Goal: Task Accomplishment & Management: Manage account settings

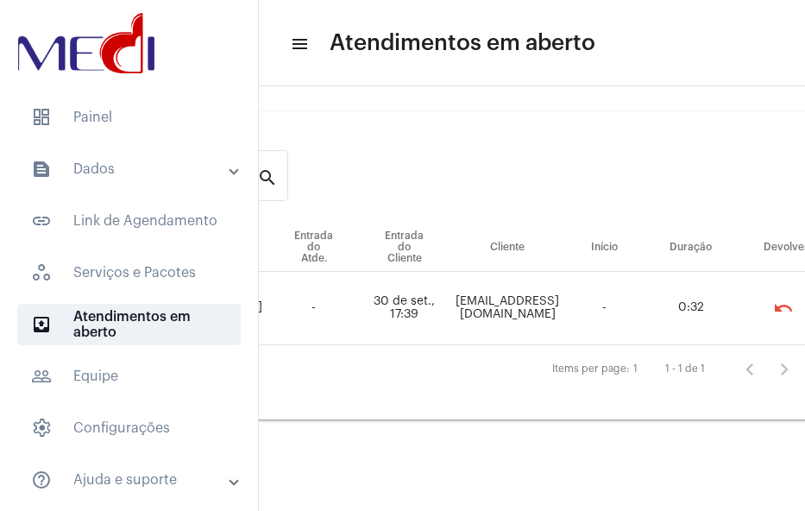
scroll to position [0, 325]
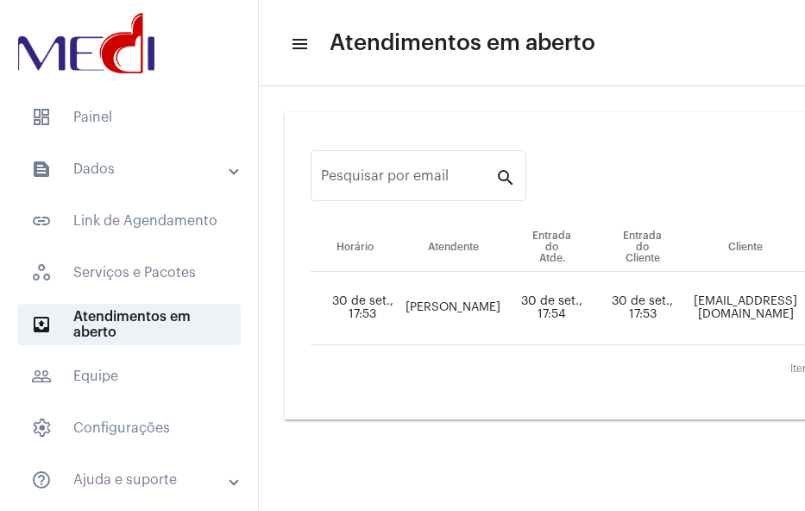
click at [702, 320] on td "Rubioantoniomarco@gmail.com" at bounding box center [746, 308] width 116 height 73
click at [708, 305] on td "[EMAIL_ADDRESS][DOMAIN_NAME]" at bounding box center [746, 308] width 116 height 73
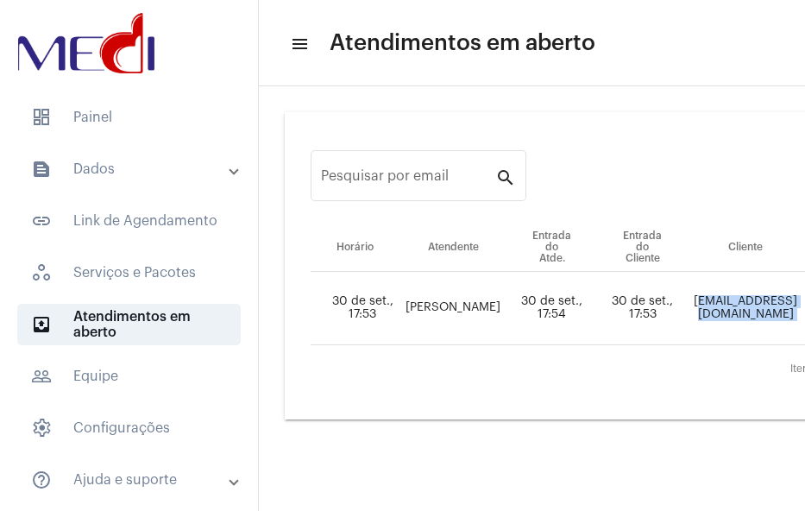
copy td "[EMAIL_ADDRESS][DOMAIN_NAME]"
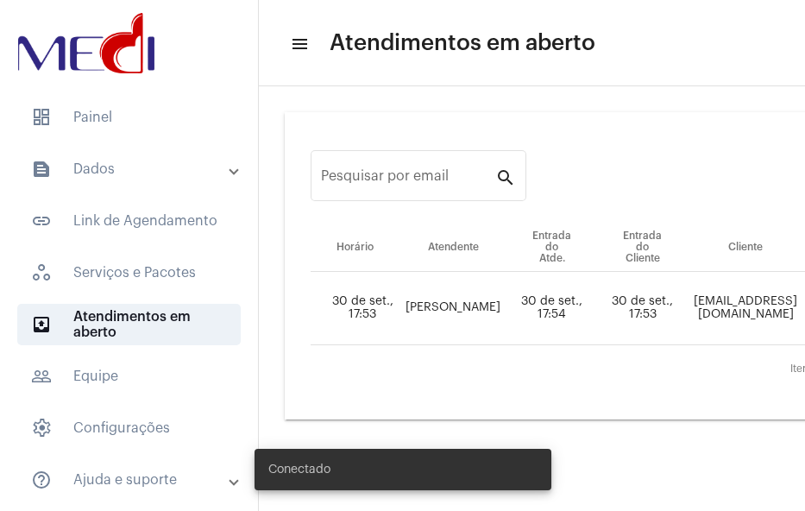
drag, startPoint x: 391, startPoint y: 500, endPoint x: 460, endPoint y: 494, distance: 69.3
click at [460, 494] on div "Conectado" at bounding box center [403, 469] width 338 height 83
drag, startPoint x: 414, startPoint y: 509, endPoint x: 560, endPoint y: 498, distance: 146.3
click at [560, 498] on div "Conectado" at bounding box center [403, 469] width 338 height 83
drag, startPoint x: 505, startPoint y: 501, endPoint x: 565, endPoint y: 504, distance: 60.5
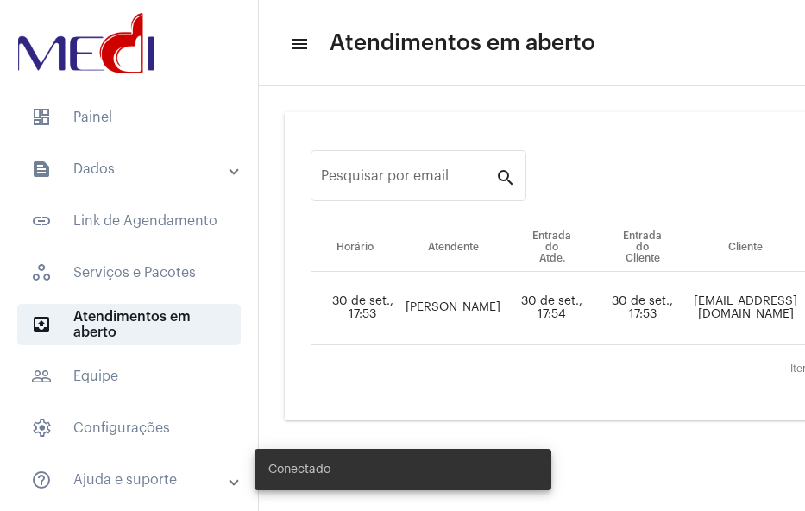
click at [582, 498] on body "dashboard Painel text_snippet_outlined Dados text_snippet_outlined Relatórios h…" at bounding box center [402, 255] width 805 height 511
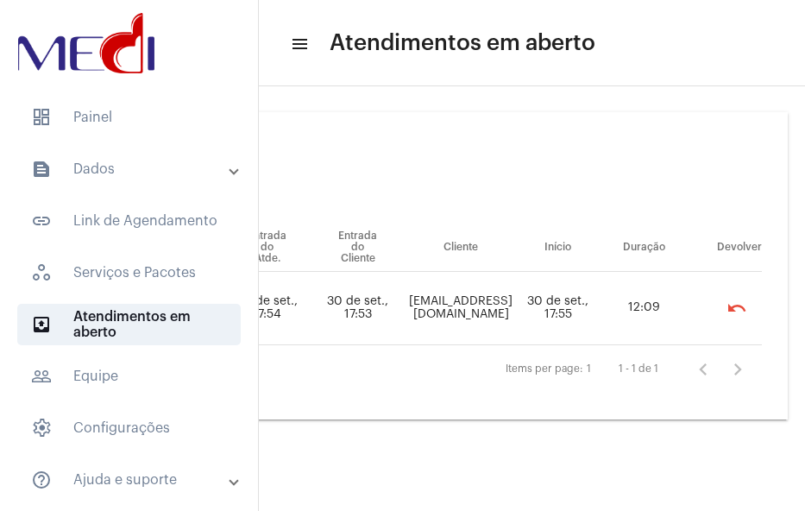
scroll to position [0, 357]
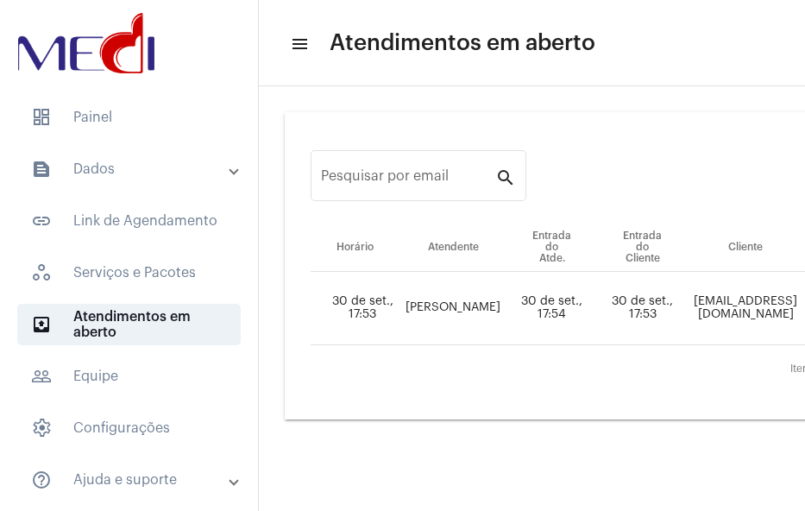
click at [488, 502] on div "Conectado" at bounding box center [403, 469] width 338 height 83
drag, startPoint x: 480, startPoint y: 498, endPoint x: 538, endPoint y: 498, distance: 57.8
click at [541, 498] on mat-sidenav-content "menu Atendimentos em aberto Pesquisar por email search Horário Atendente Entrad…" at bounding box center [532, 256] width 546 height 513
click at [491, 438] on div "Pesquisar por email search Horário Atendente Entrada do Atde. Entrada do Client…" at bounding box center [532, 265] width 546 height 359
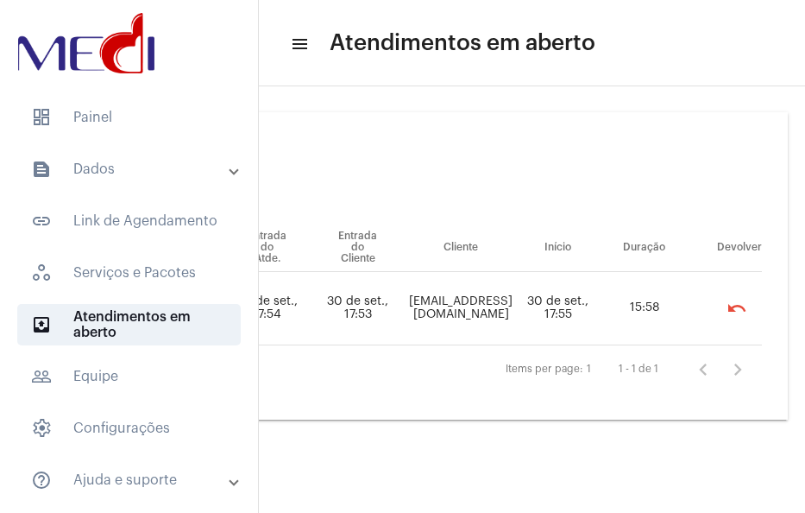
scroll to position [0, 323]
click at [438, 305] on td "[EMAIL_ADDRESS][DOMAIN_NAME]" at bounding box center [461, 308] width 116 height 73
copy td "[EMAIL_ADDRESS][DOMAIN_NAME]"
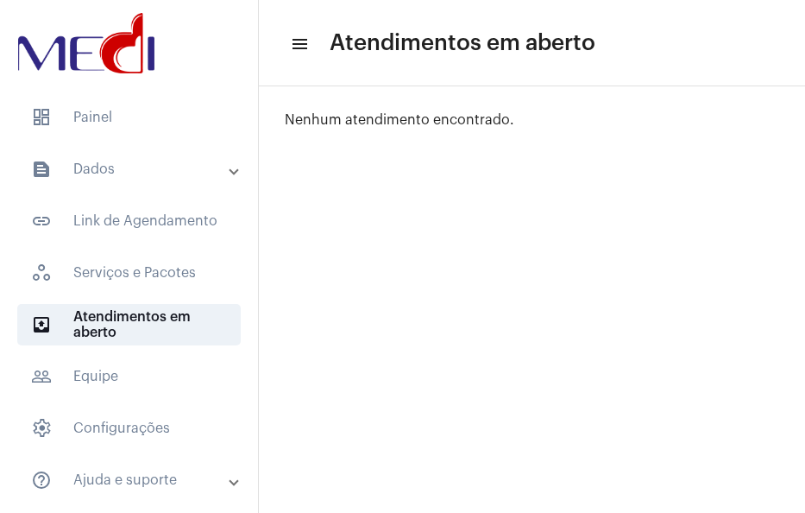
click at [120, 167] on mat-panel-title "text_snippet_outlined Dados" at bounding box center [130, 169] width 199 height 21
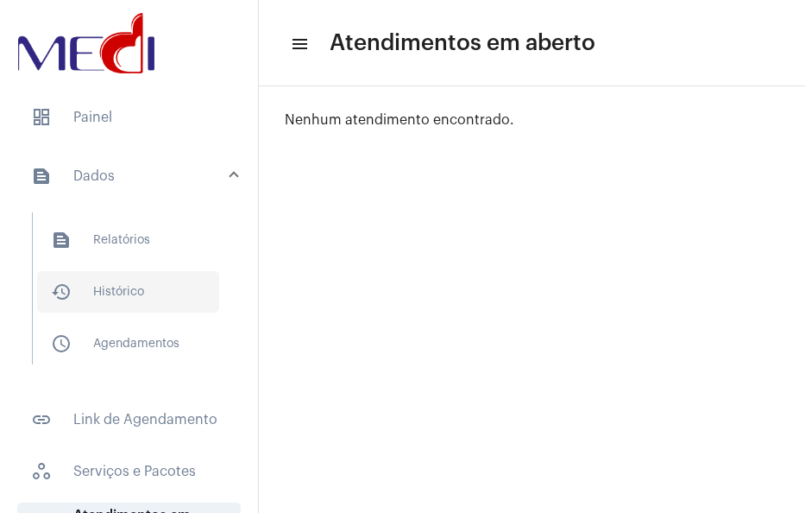
click at [116, 291] on span "history_outlined Histórico" at bounding box center [128, 291] width 182 height 41
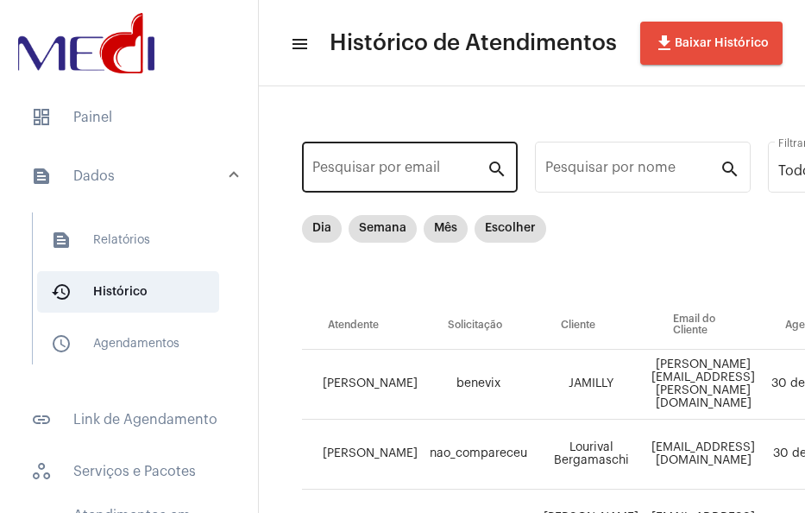
click at [333, 175] on input "Pesquisar por email" at bounding box center [399, 171] width 174 height 16
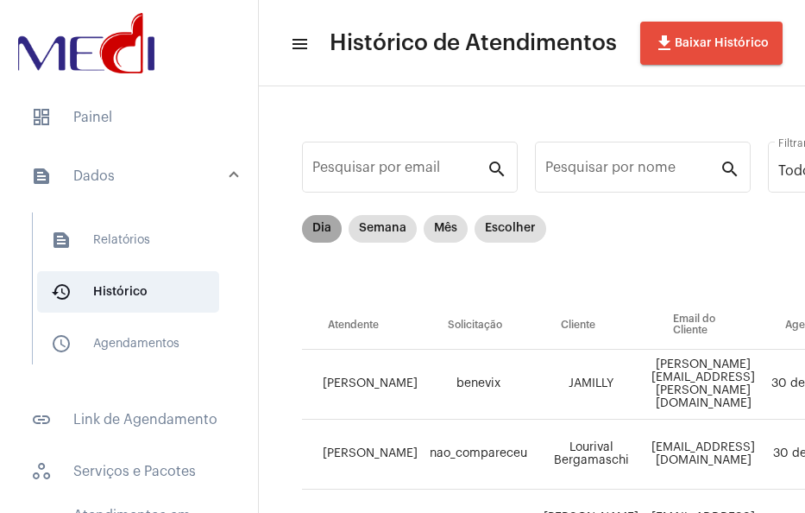
click at [306, 226] on mat-chip "Dia" at bounding box center [322, 229] width 40 height 28
click at [384, 263] on mat-chip-list "Dia Semana Mês Escolher" at bounding box center [424, 258] width 244 height 86
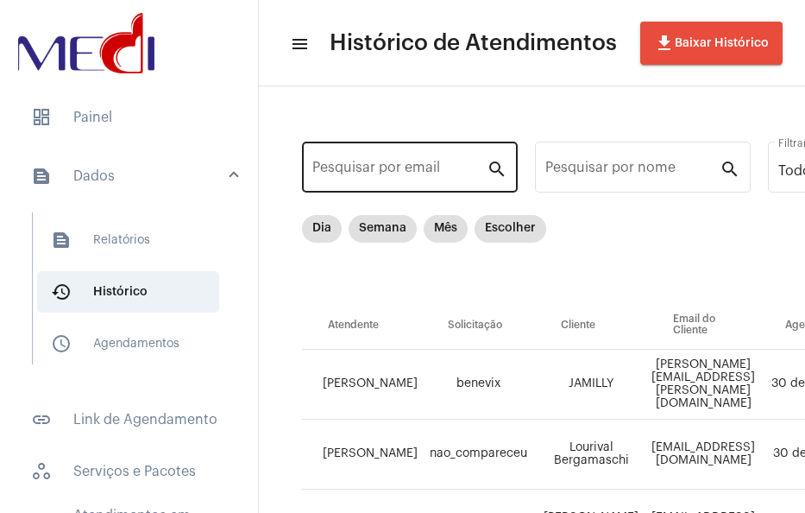
click at [364, 180] on div "Pesquisar por email" at bounding box center [399, 165] width 174 height 54
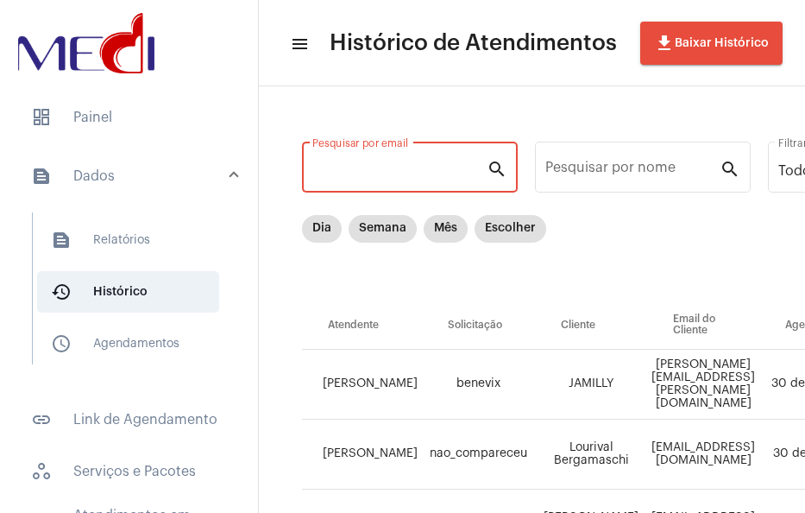
paste input "Rubioantoniomarco@gmail.com"
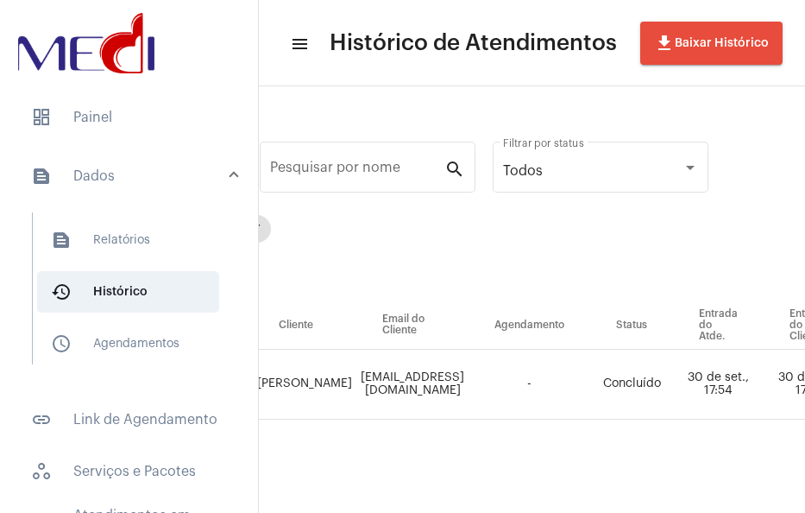
scroll to position [11, 307]
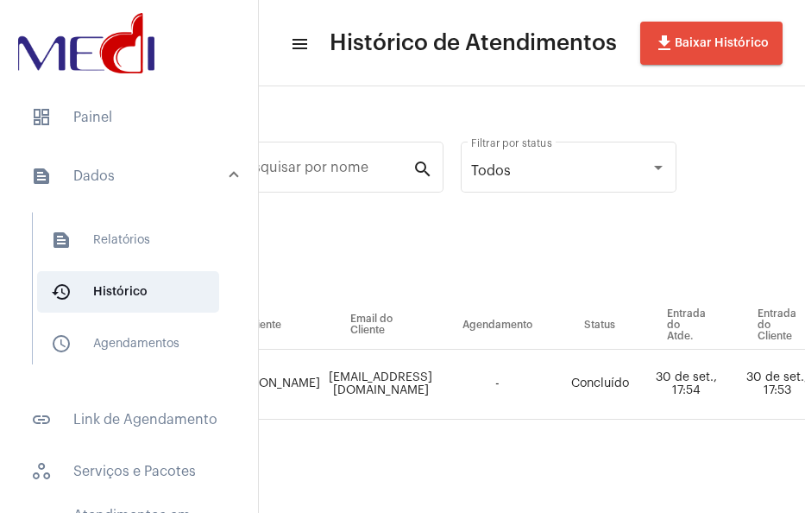
type input "Rubioantoniomarco@gmail.com"
drag, startPoint x: 421, startPoint y: 487, endPoint x: 394, endPoint y: 497, distance: 28.7
click at [385, 487] on div "Rubioantoniomarco@gmail.com Pesquisar por email search Pesquisar por nome searc…" at bounding box center [225, 298] width 546 height 425
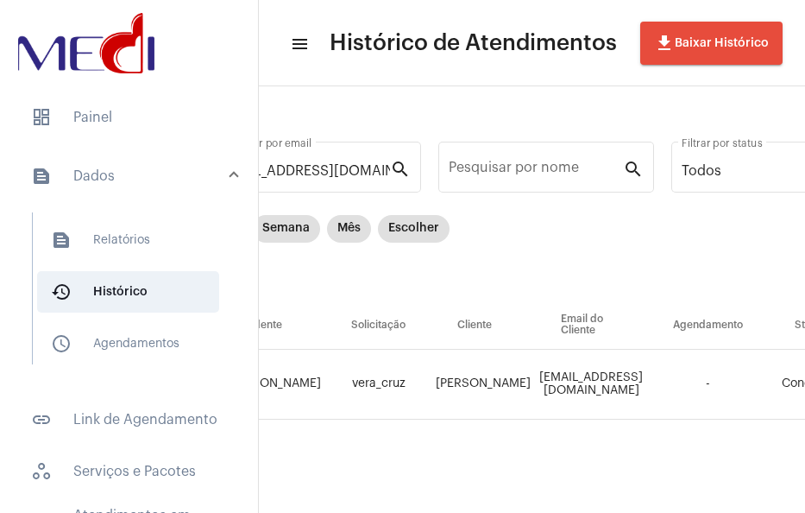
scroll to position [11, 85]
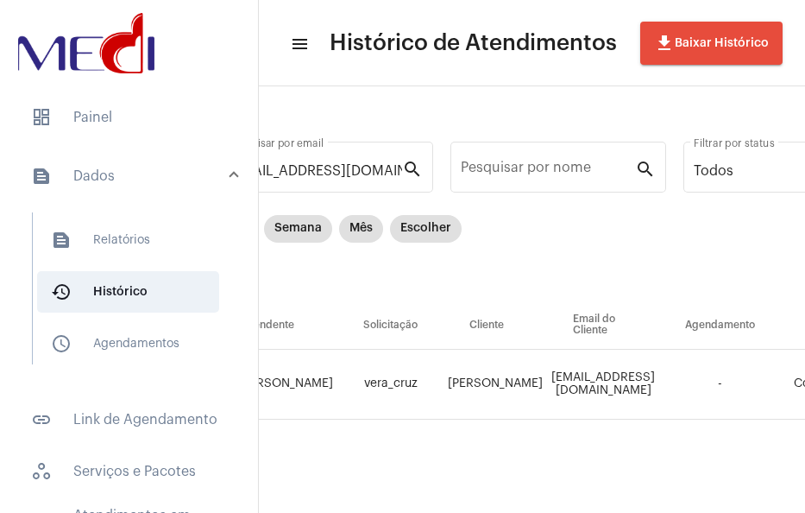
click at [450, 375] on td "Marco Antônio Rubio" at bounding box center [496, 384] width 104 height 70
copy td "Marco Antônio Rubio"
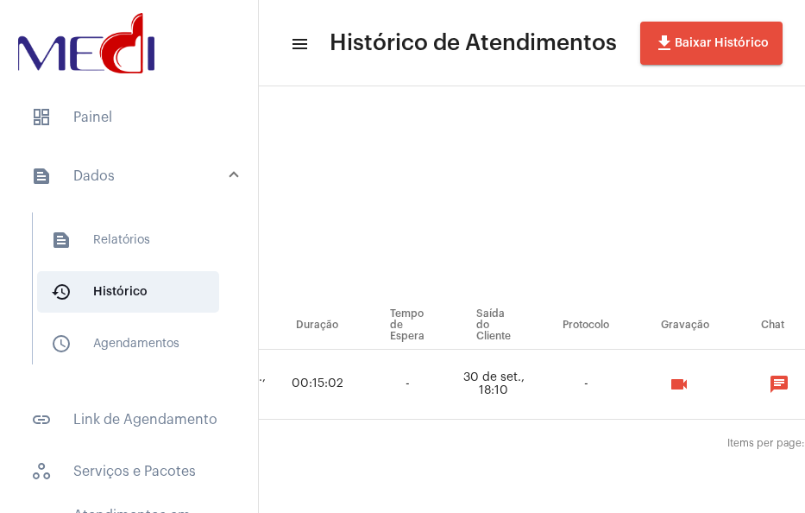
scroll to position [11, 1130]
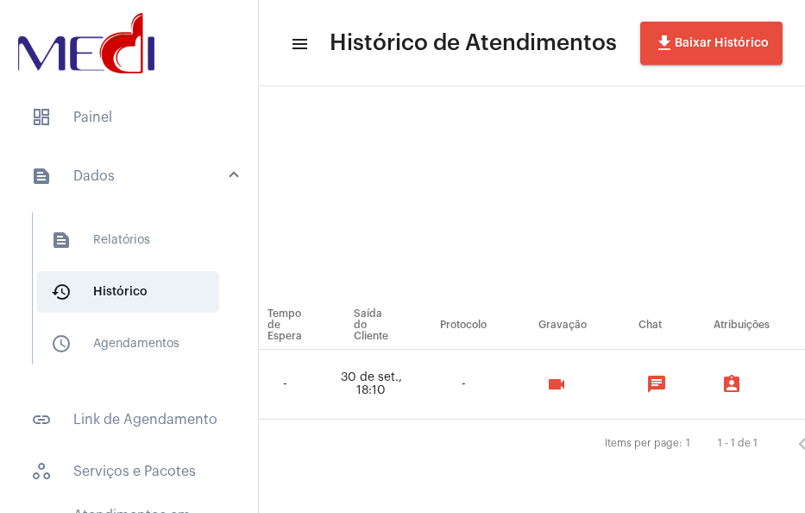
click at [567, 374] on mat-icon "videocam" at bounding box center [556, 384] width 21 height 21
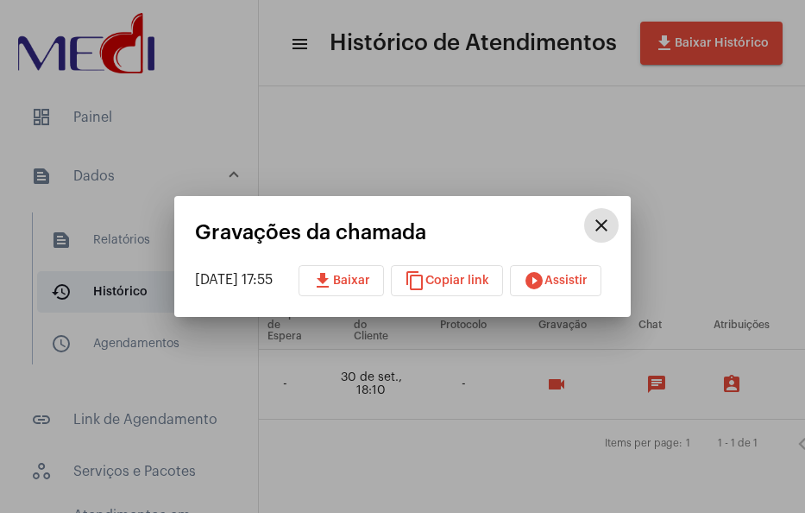
click at [545, 284] on mat-icon "play_circle_filled" at bounding box center [534, 280] width 21 height 21
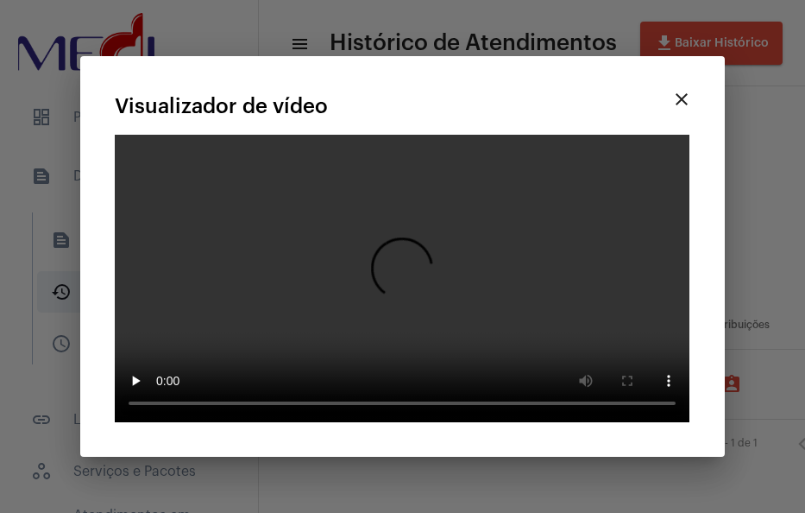
click at [565, 452] on div at bounding box center [402, 256] width 805 height 513
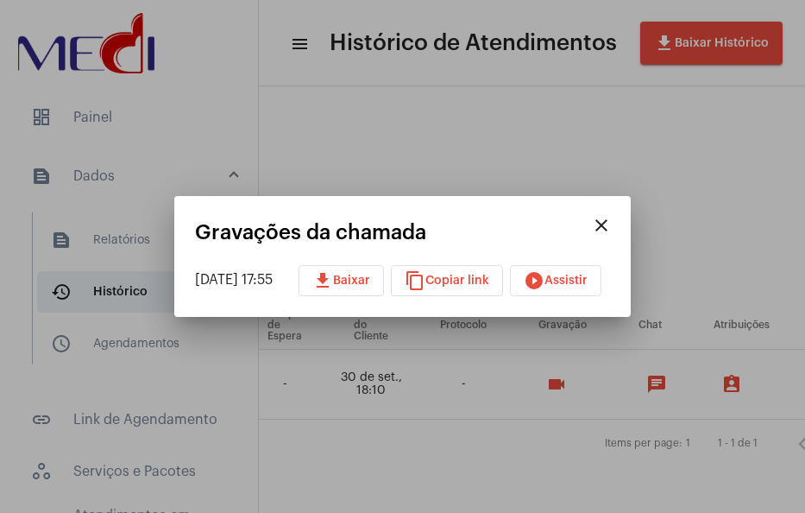
click at [612, 232] on mat-icon "close" at bounding box center [601, 225] width 21 height 21
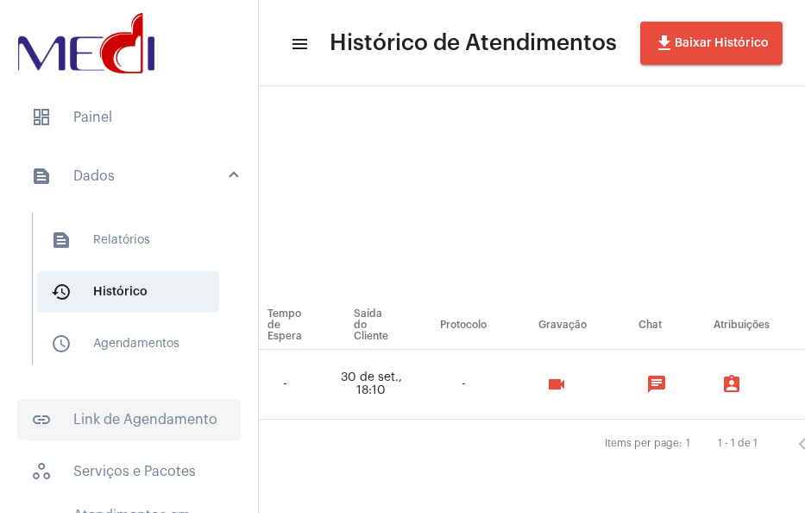
click at [106, 415] on span "link_outlined Link de Agendamento" at bounding box center [129, 419] width 224 height 41
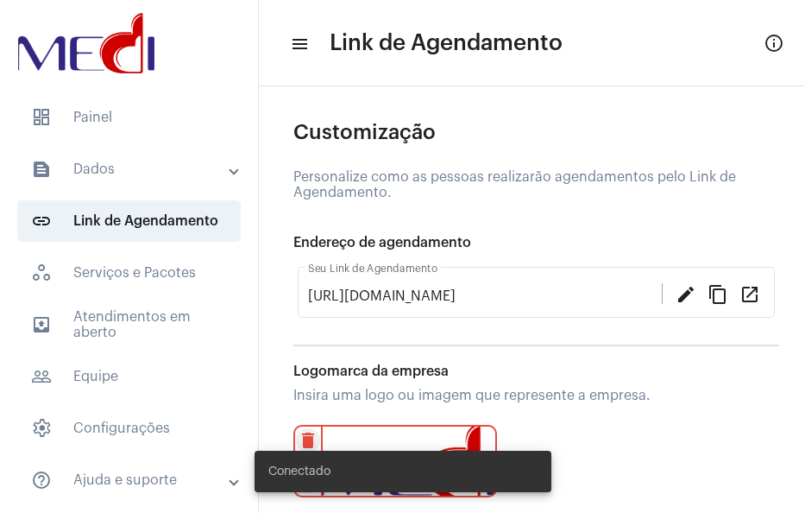
scroll to position [50, 0]
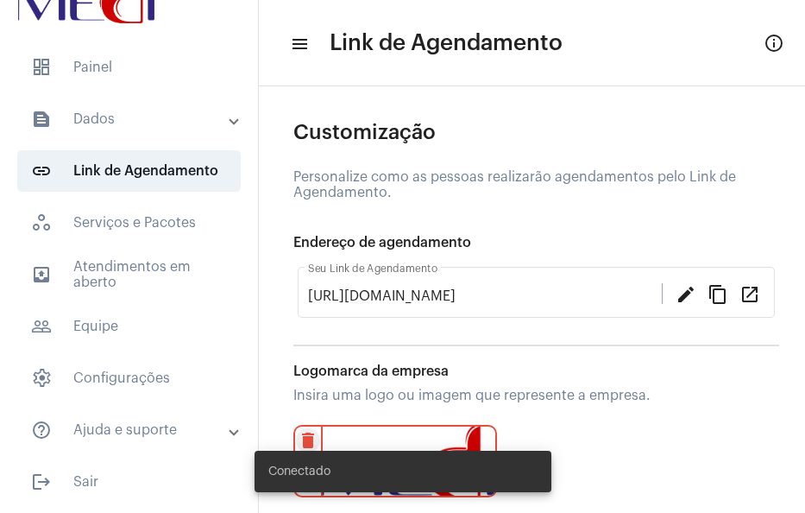
click at [118, 251] on mat-accordion "text_snippet_outlined Dados text_snippet_outlined Relatórios history_outlined H…" at bounding box center [129, 274] width 258 height 352
click at [115, 269] on span "outbox_outline Atendimentos em aberto" at bounding box center [129, 274] width 224 height 41
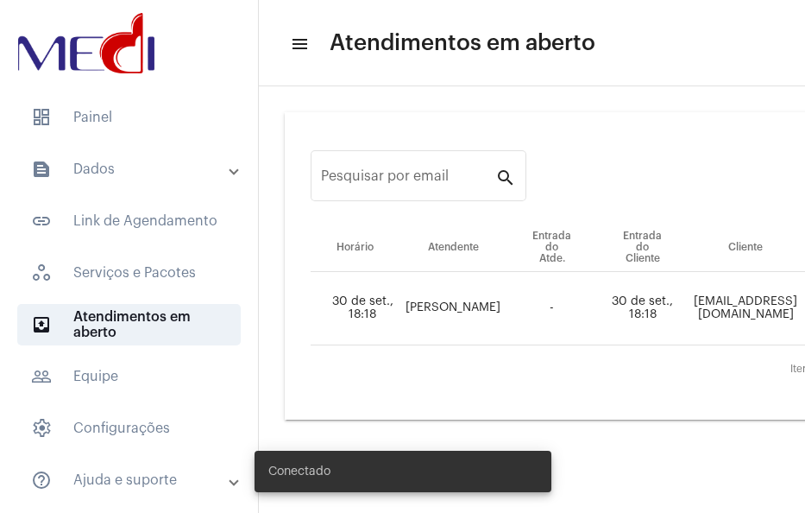
drag, startPoint x: 393, startPoint y: 498, endPoint x: 459, endPoint y: 495, distance: 66.5
click at [459, 495] on div "Conectado" at bounding box center [403, 471] width 338 height 83
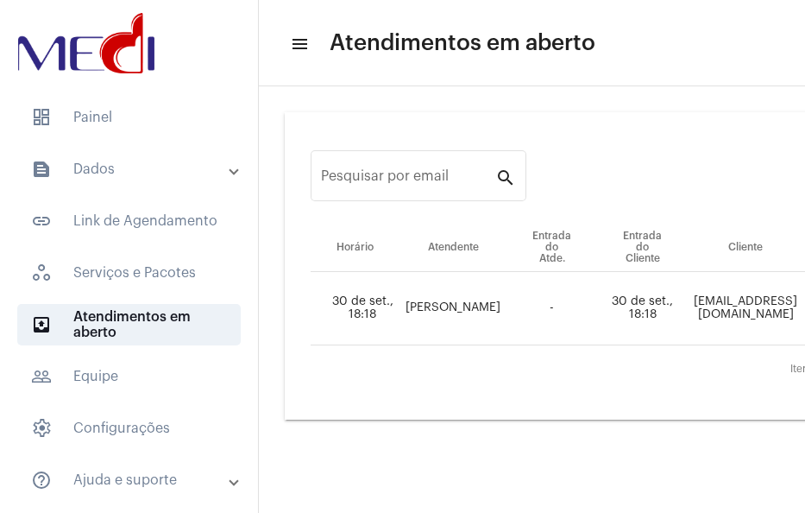
drag, startPoint x: 407, startPoint y: 506, endPoint x: 640, endPoint y: 481, distance: 234.3
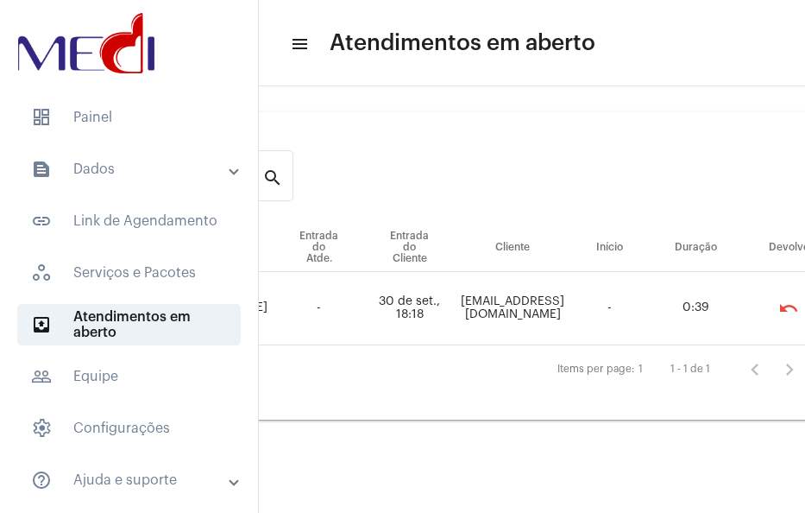
scroll to position [0, 311]
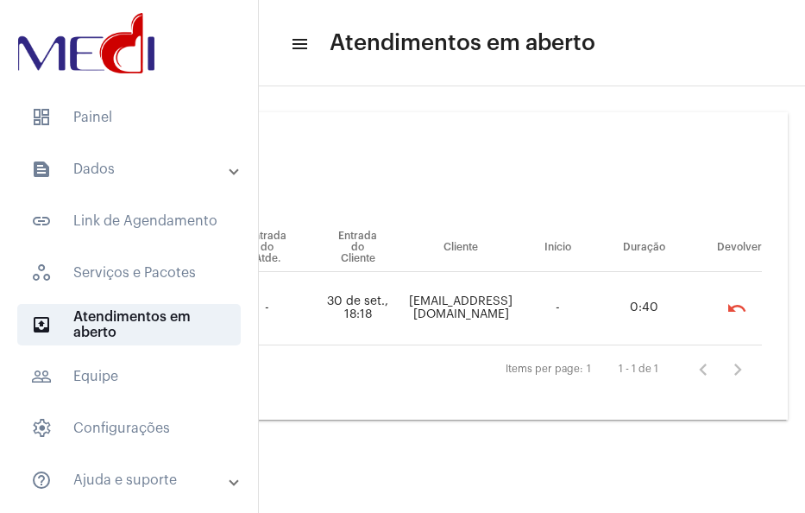
click at [689, 444] on mat-sidenav-content "menu Atendimentos em aberto Pesquisar por email search Horário Atendente Entrad…" at bounding box center [532, 256] width 546 height 513
click at [407, 317] on td "[EMAIL_ADDRESS][DOMAIN_NAME]" at bounding box center [461, 308] width 116 height 73
copy td "[EMAIL_ADDRESS][DOMAIN_NAME]"
